Goal: Task Accomplishment & Management: Manage account settings

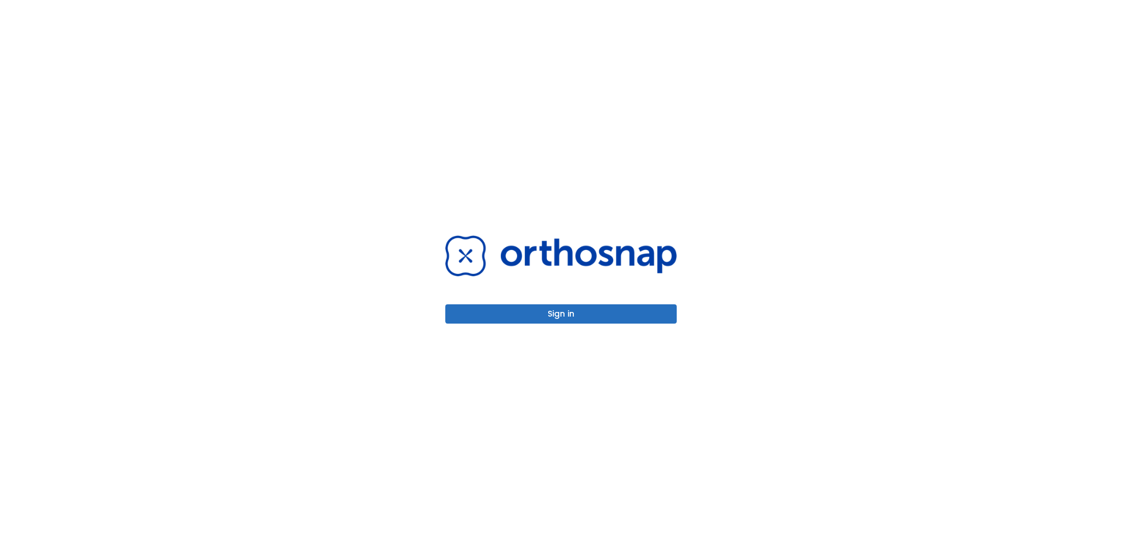
click at [585, 317] on button "Sign in" at bounding box center [560, 314] width 231 height 19
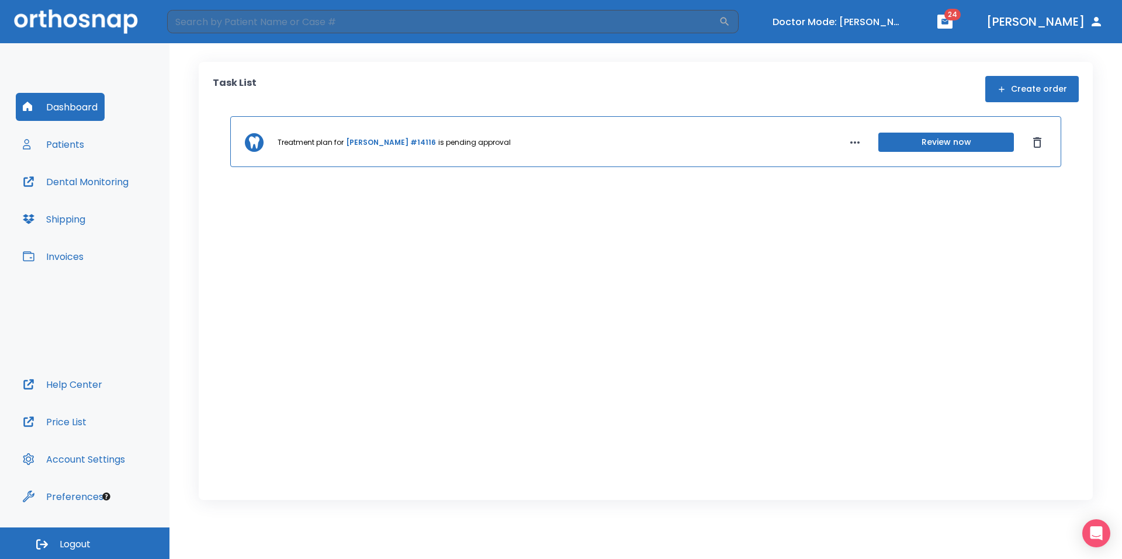
click at [369, 145] on link "neel patel #14116" at bounding box center [391, 142] width 90 height 11
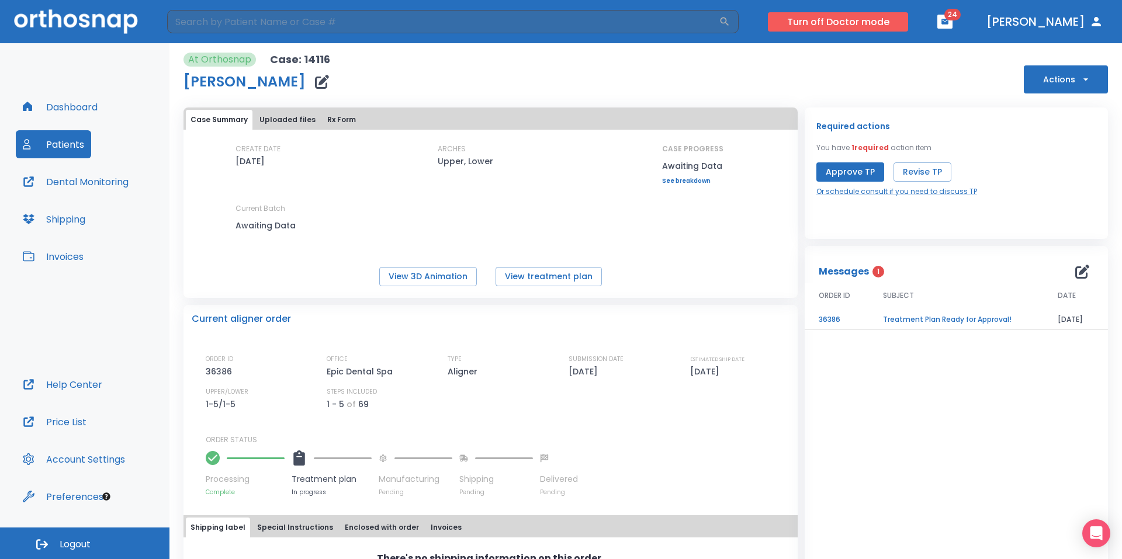
click at [882, 25] on button "Turn off Doctor mode" at bounding box center [838, 21] width 140 height 19
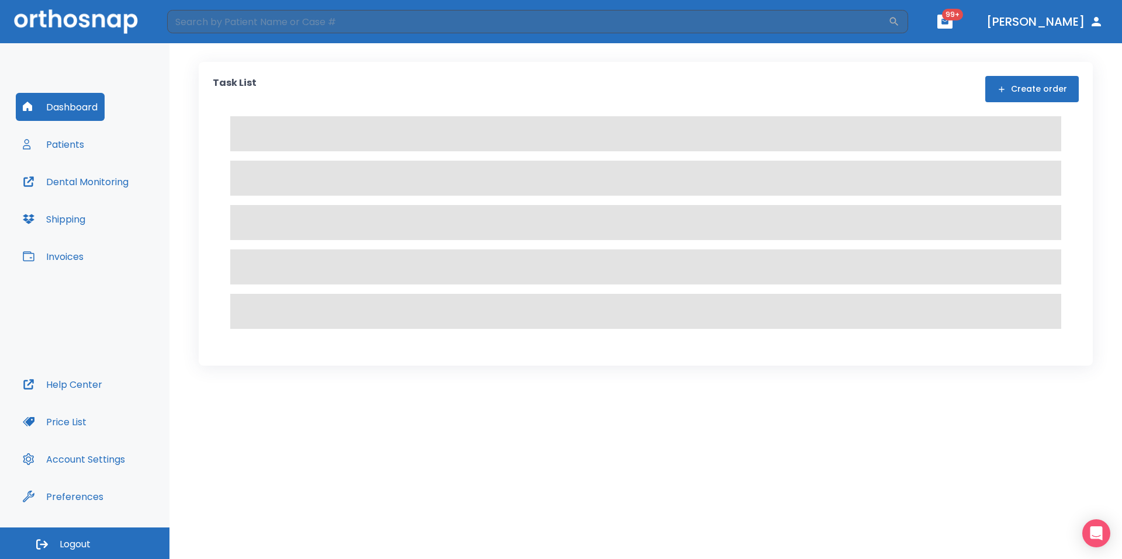
click at [115, 534] on button "Logout" at bounding box center [85, 544] width 170 height 32
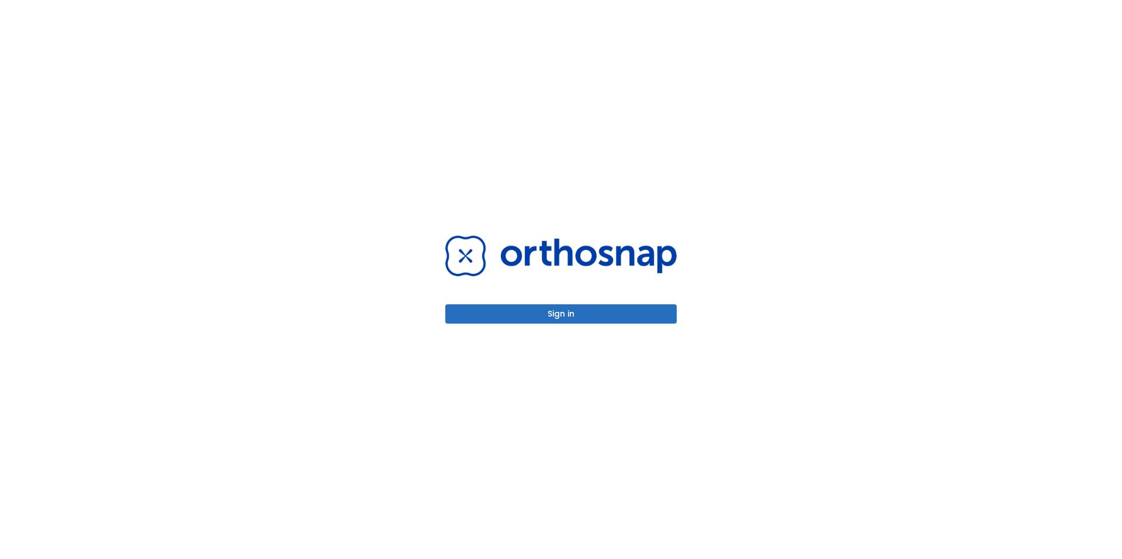
click at [621, 311] on button "Sign in" at bounding box center [560, 314] width 231 height 19
